Goal: Communication & Community: Participate in discussion

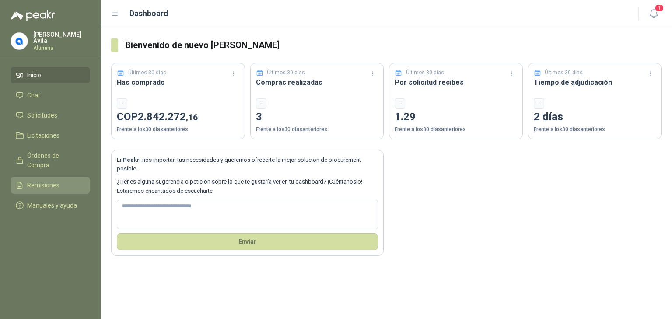
click at [31, 181] on span "Remisiones" at bounding box center [43, 186] width 32 height 10
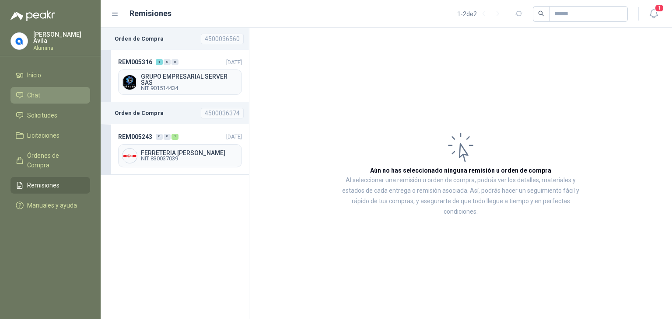
click at [33, 88] on link "Chat" at bounding box center [51, 95] width 80 height 17
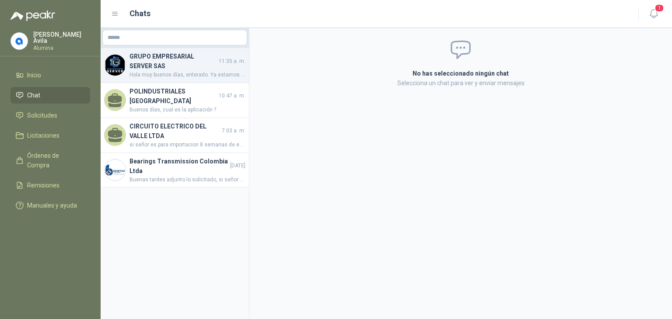
click at [187, 63] on h4 "GRUPO EMPRESARIAL SERVER SAS" at bounding box center [174, 61] width 88 height 19
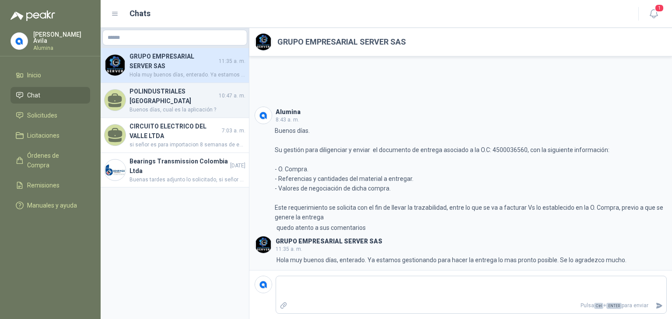
click at [183, 95] on h4 "POLINDUSTRIALES COLOMBIA" at bounding box center [174, 96] width 88 height 19
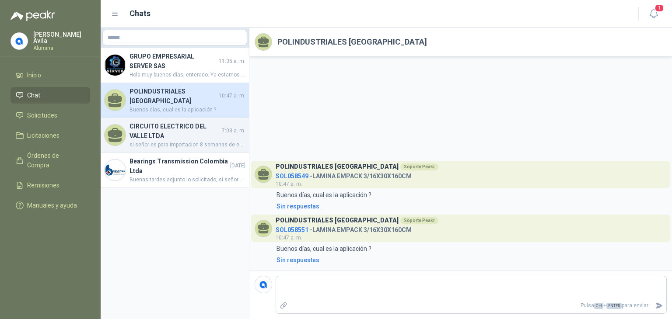
click at [179, 123] on h4 "CIRCUITO ELECTRICO DEL VALLE LTDA" at bounding box center [175, 131] width 91 height 19
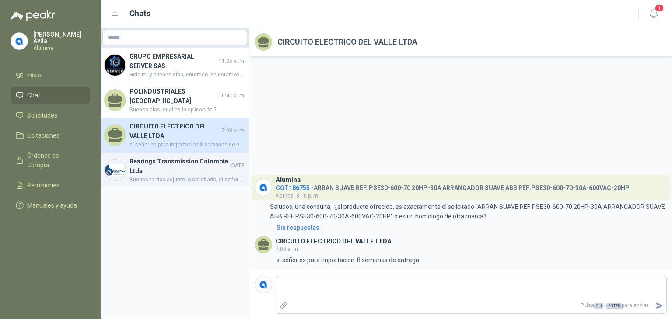
click at [167, 157] on h4 "Bearings Transmission Colombia Ltda" at bounding box center [179, 166] width 99 height 19
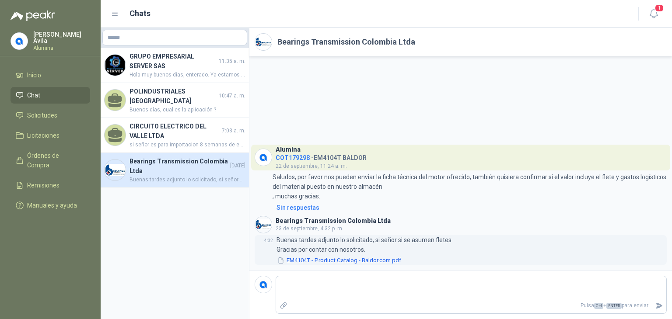
click at [323, 263] on button "EM4104T - Product Catalog - Baldor.com.pdf" at bounding box center [340, 260] width 126 height 9
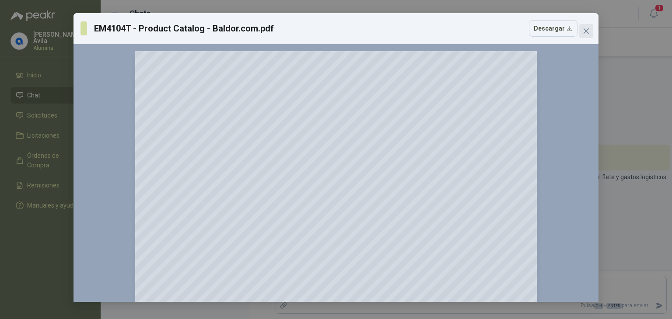
click at [585, 34] on icon "close" at bounding box center [586, 31] width 7 height 7
